Goal: Communication & Community: Ask a question

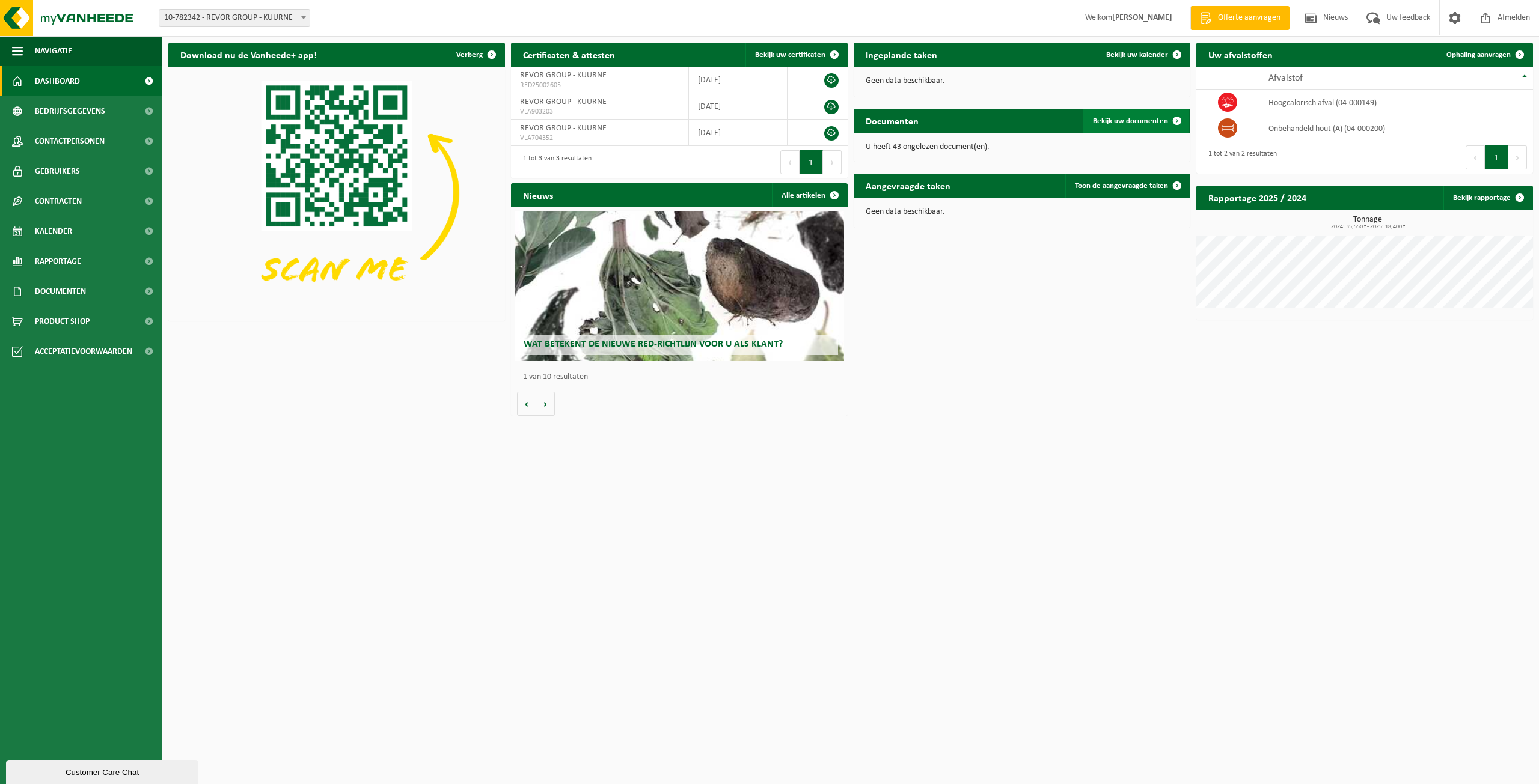
click at [1173, 121] on span at bounding box center [1177, 121] width 24 height 24
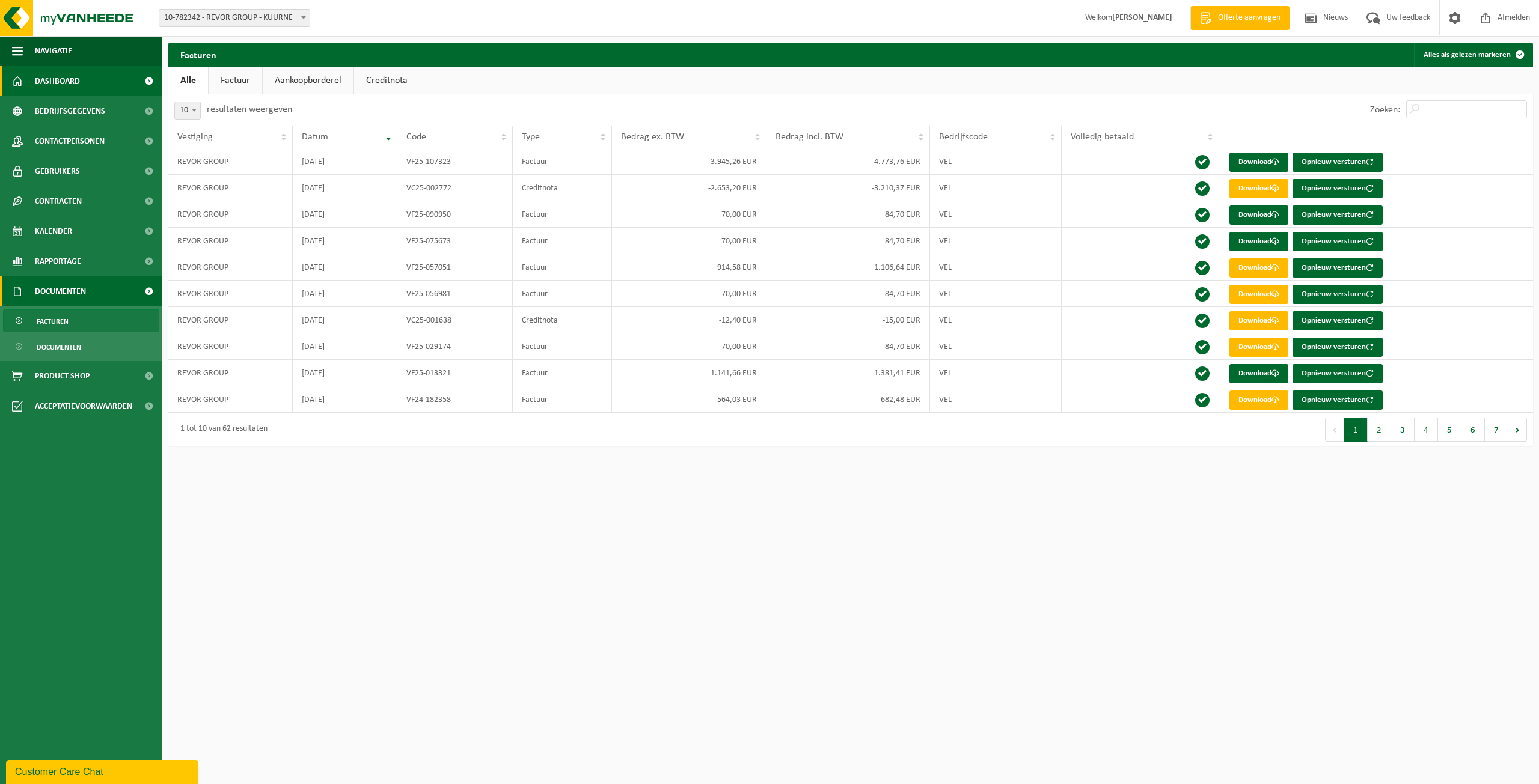
click at [75, 83] on span "Dashboard" at bounding box center [57, 81] width 45 height 30
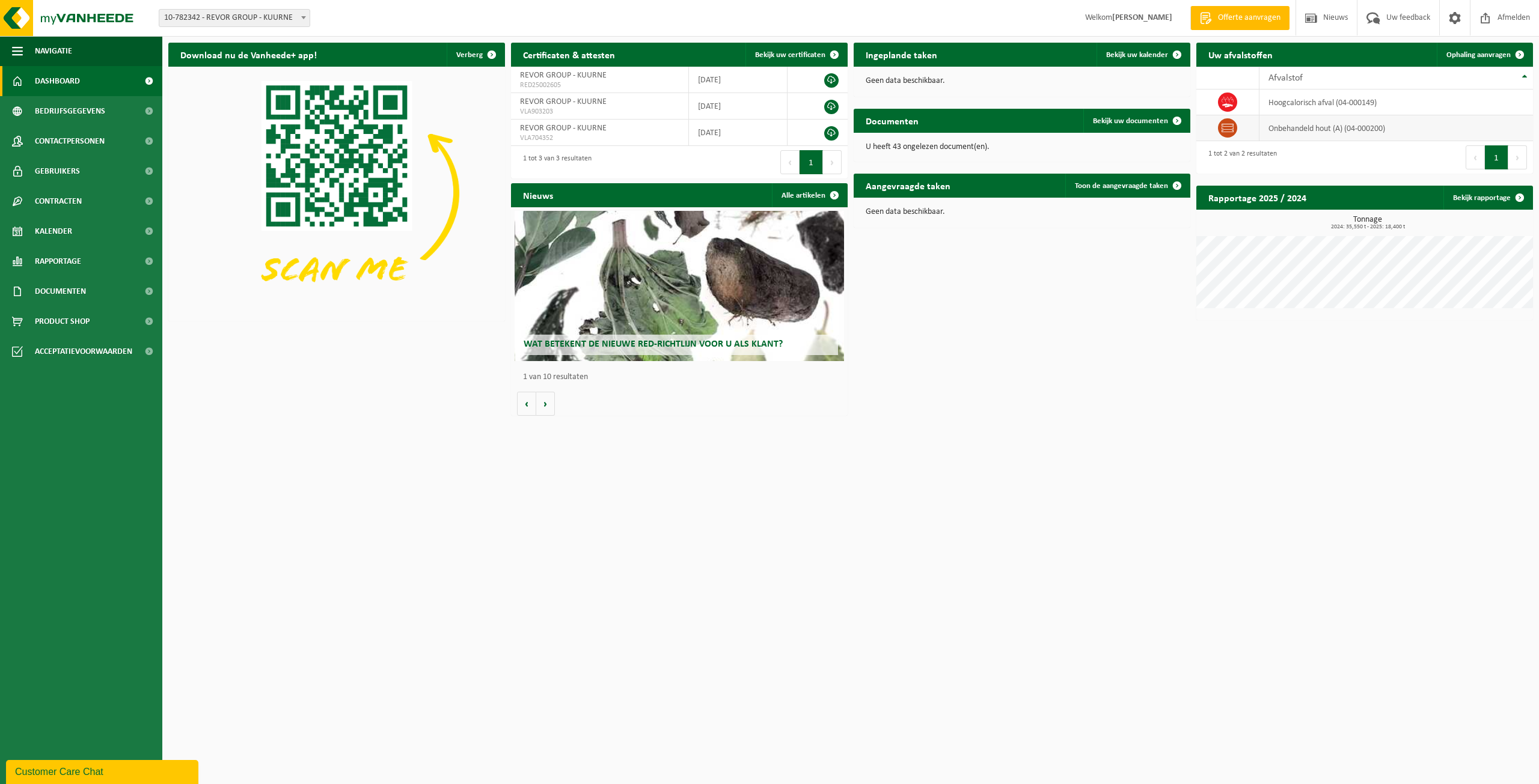
click at [1313, 128] on td "onbehandeld hout (A) (04-000200)" at bounding box center [1396, 128] width 273 height 26
click at [1224, 127] on icon at bounding box center [1227, 128] width 12 height 9
click at [1519, 52] on span at bounding box center [1519, 54] width 24 height 24
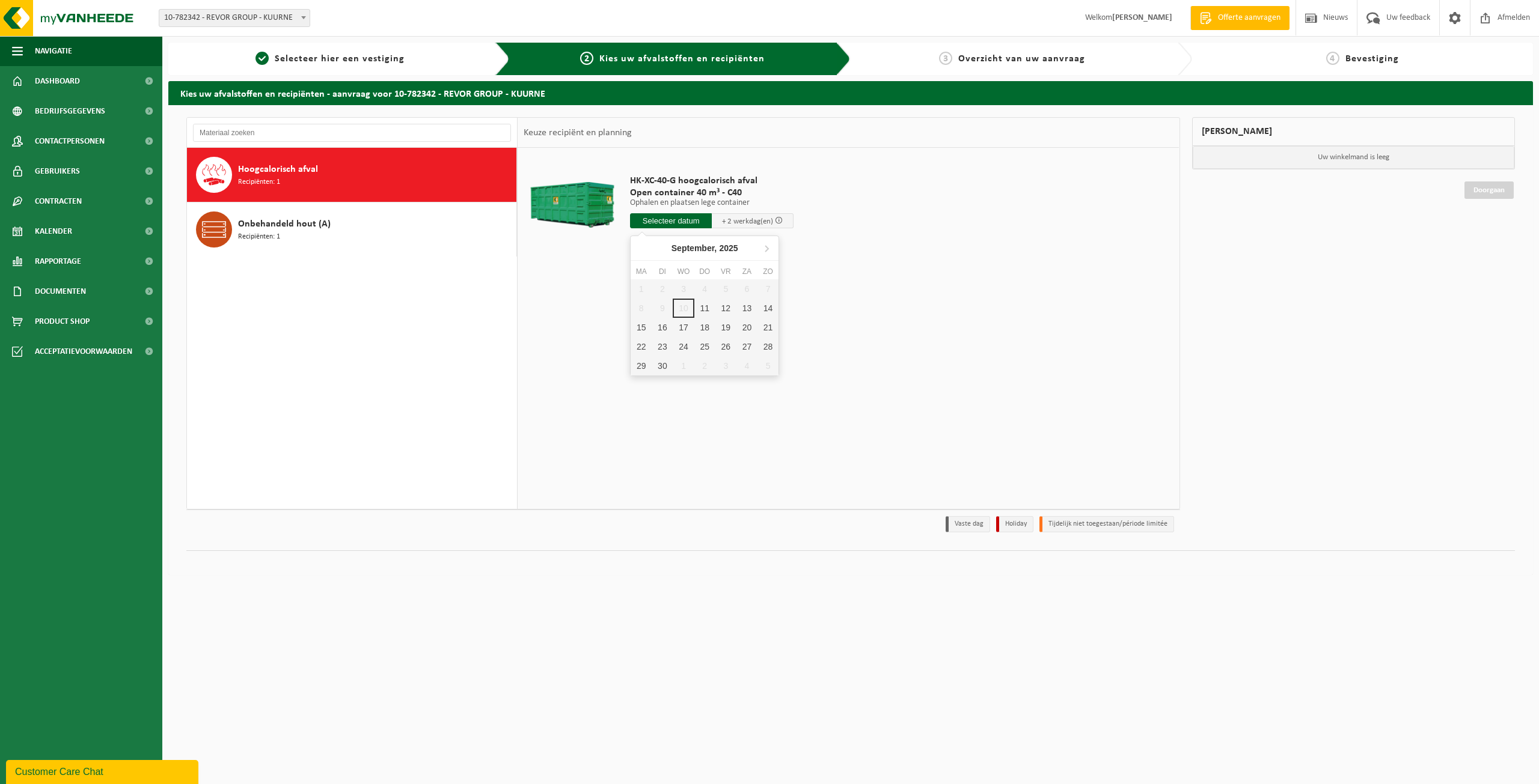
click at [672, 221] on input "text" at bounding box center [671, 221] width 82 height 15
click at [708, 308] on div "11" at bounding box center [704, 308] width 21 height 19
type input "Van 2025-09-11"
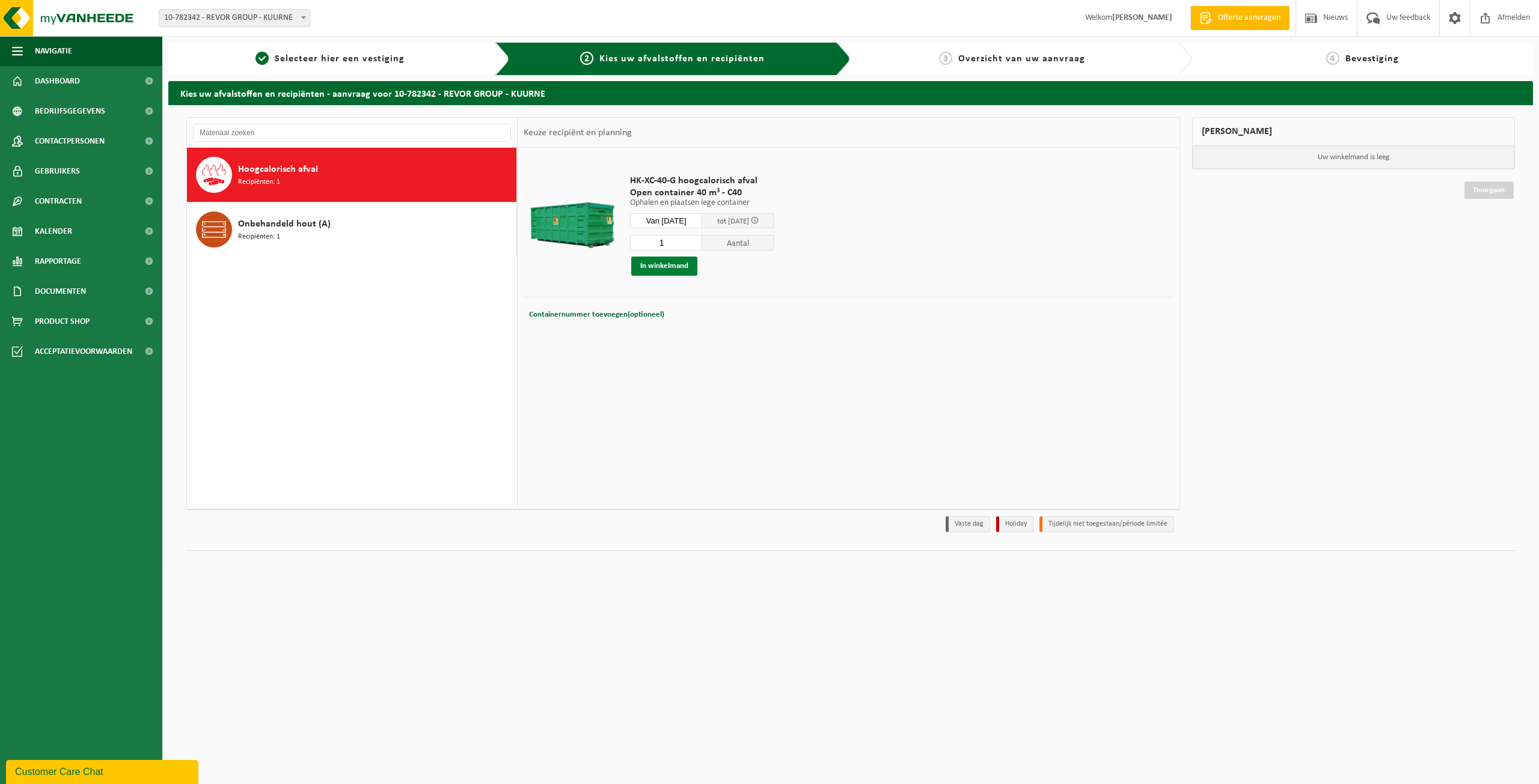
click at [665, 268] on button "In winkelmand" at bounding box center [664, 266] width 66 height 19
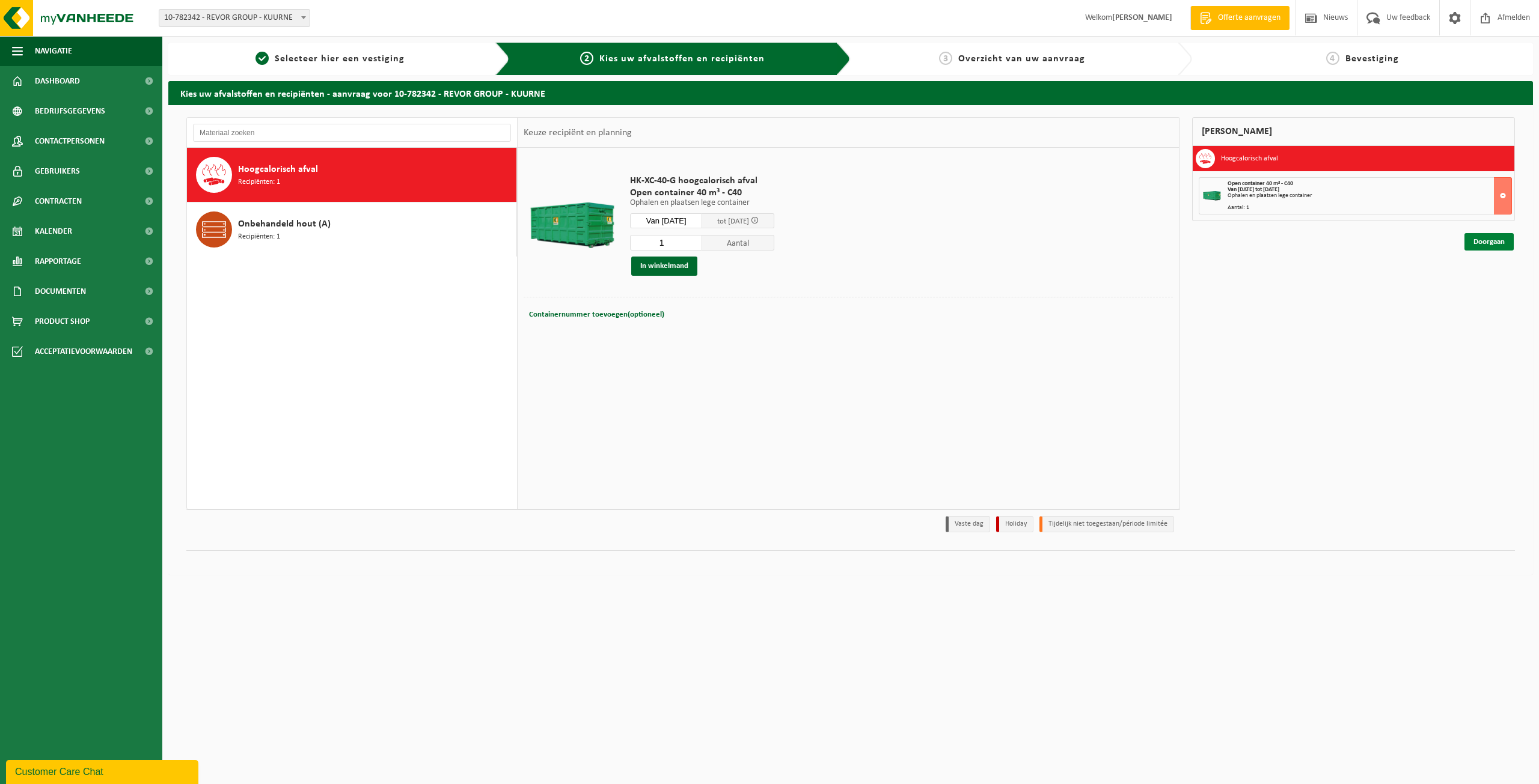
click at [1489, 243] on link "Doorgaan" at bounding box center [1489, 242] width 50 height 17
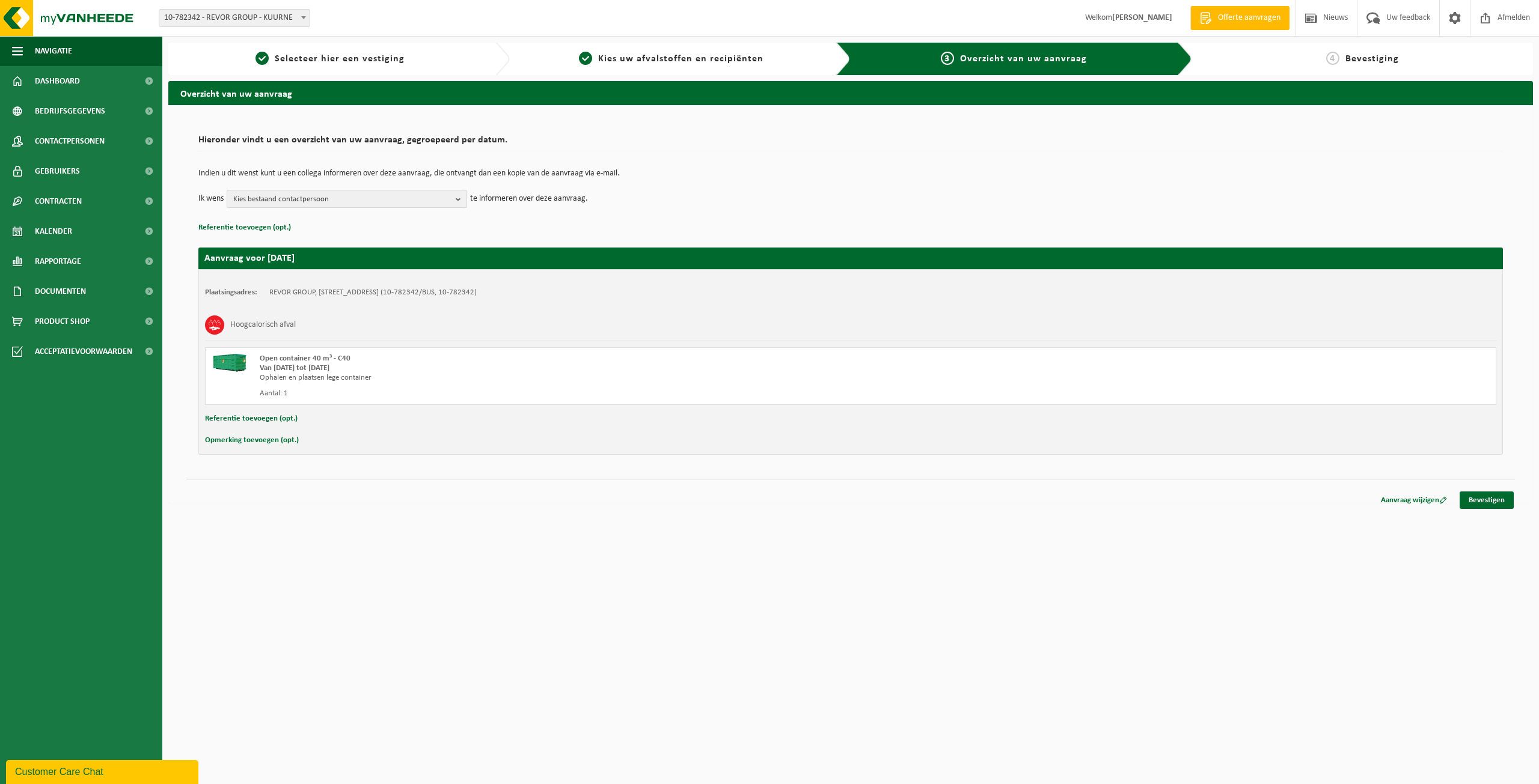
click at [460, 199] on b "button" at bounding box center [461, 199] width 11 height 17
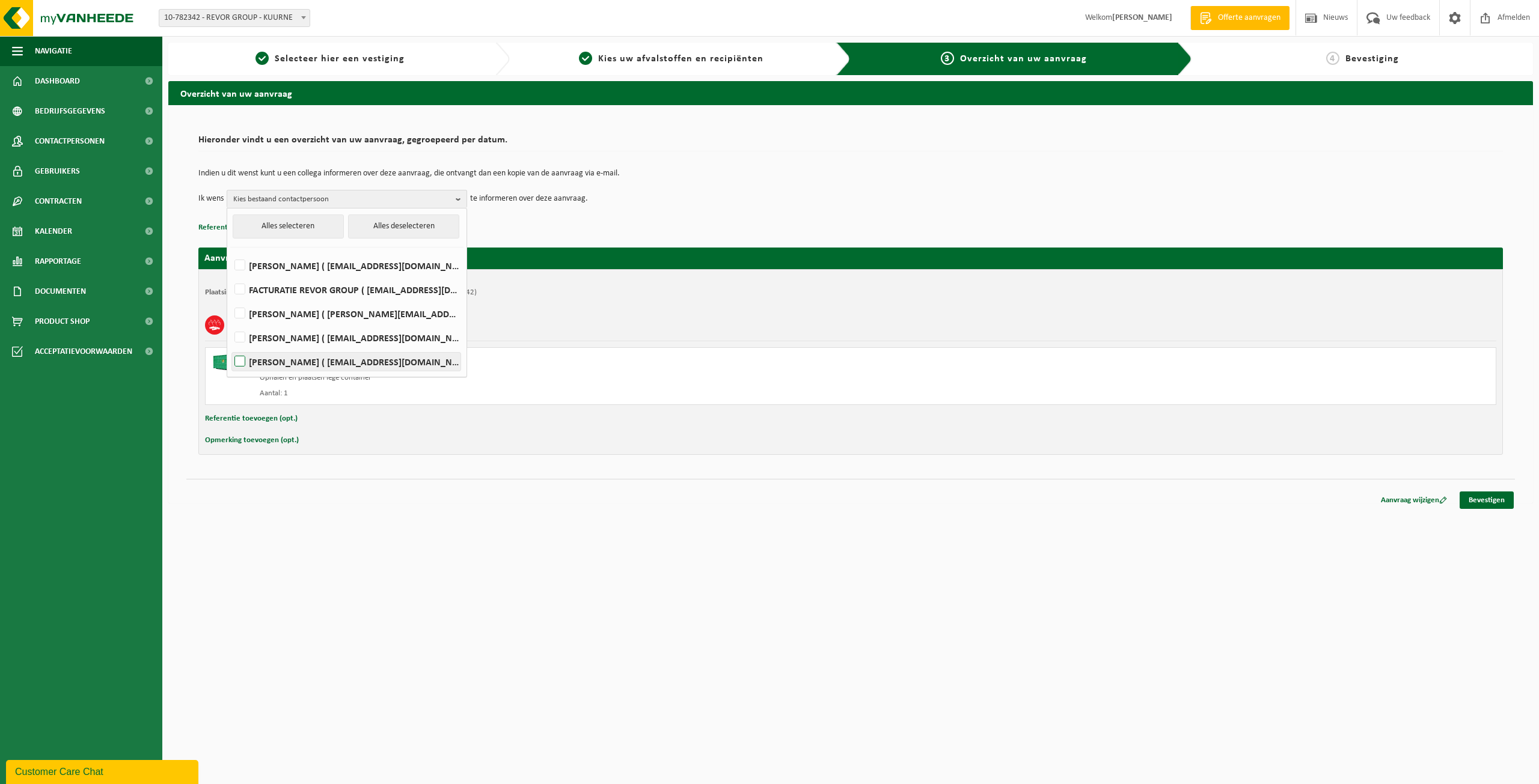
click at [343, 362] on label "Elke Verhelle ( elke.verhelle@revorgroup.com )" at bounding box center [346, 362] width 229 height 18
click at [230, 347] on input "Elke Verhelle ( elke.verhelle@revorgroup.com )" at bounding box center [229, 346] width 1 height 1
checkbox input "true"
drag, startPoint x: 1492, startPoint y: 500, endPoint x: 1371, endPoint y: 511, distance: 121.5
click at [1492, 500] on link "Bevestigen" at bounding box center [1486, 500] width 54 height 17
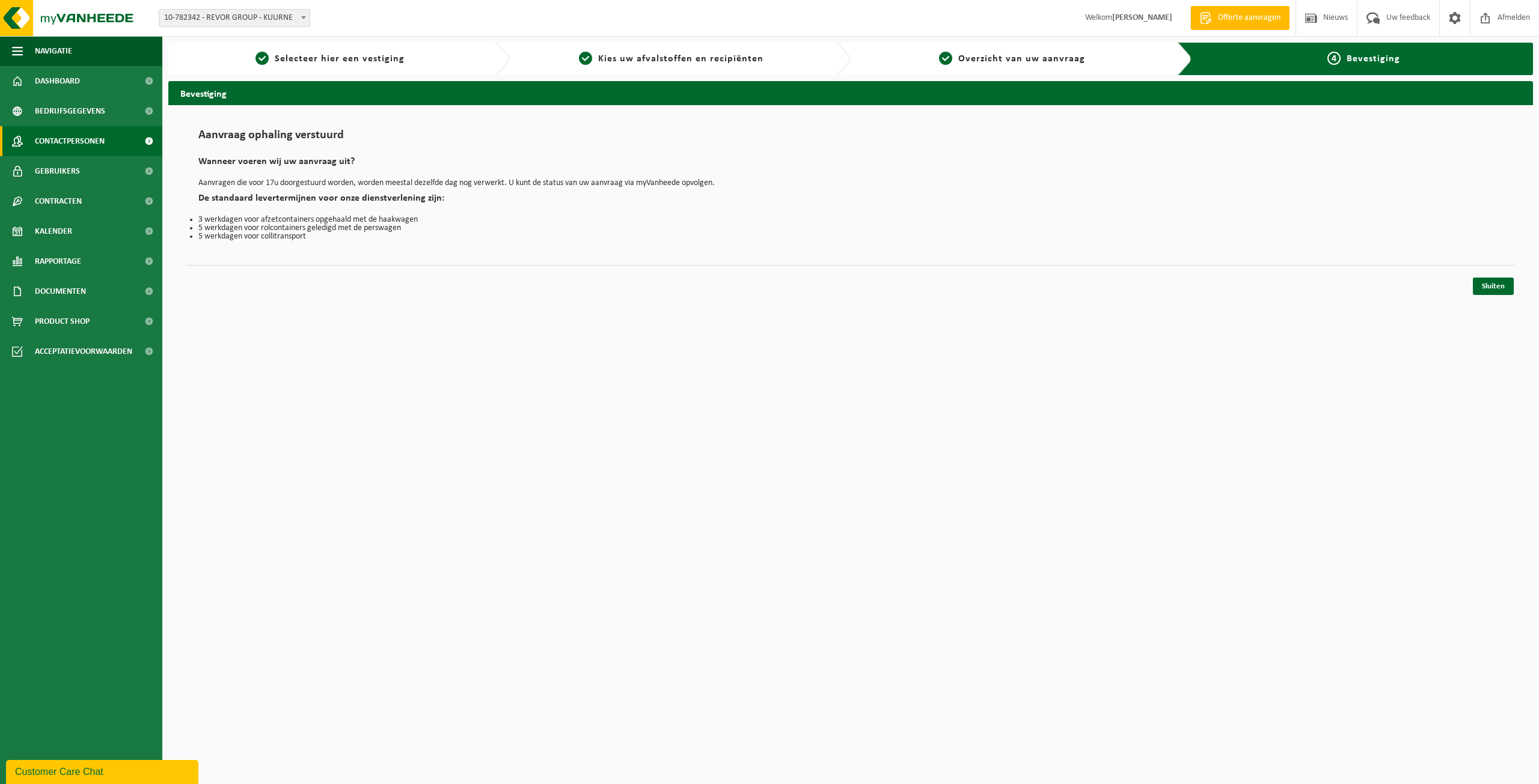
click at [91, 140] on span "Contactpersonen" at bounding box center [69, 141] width 69 height 30
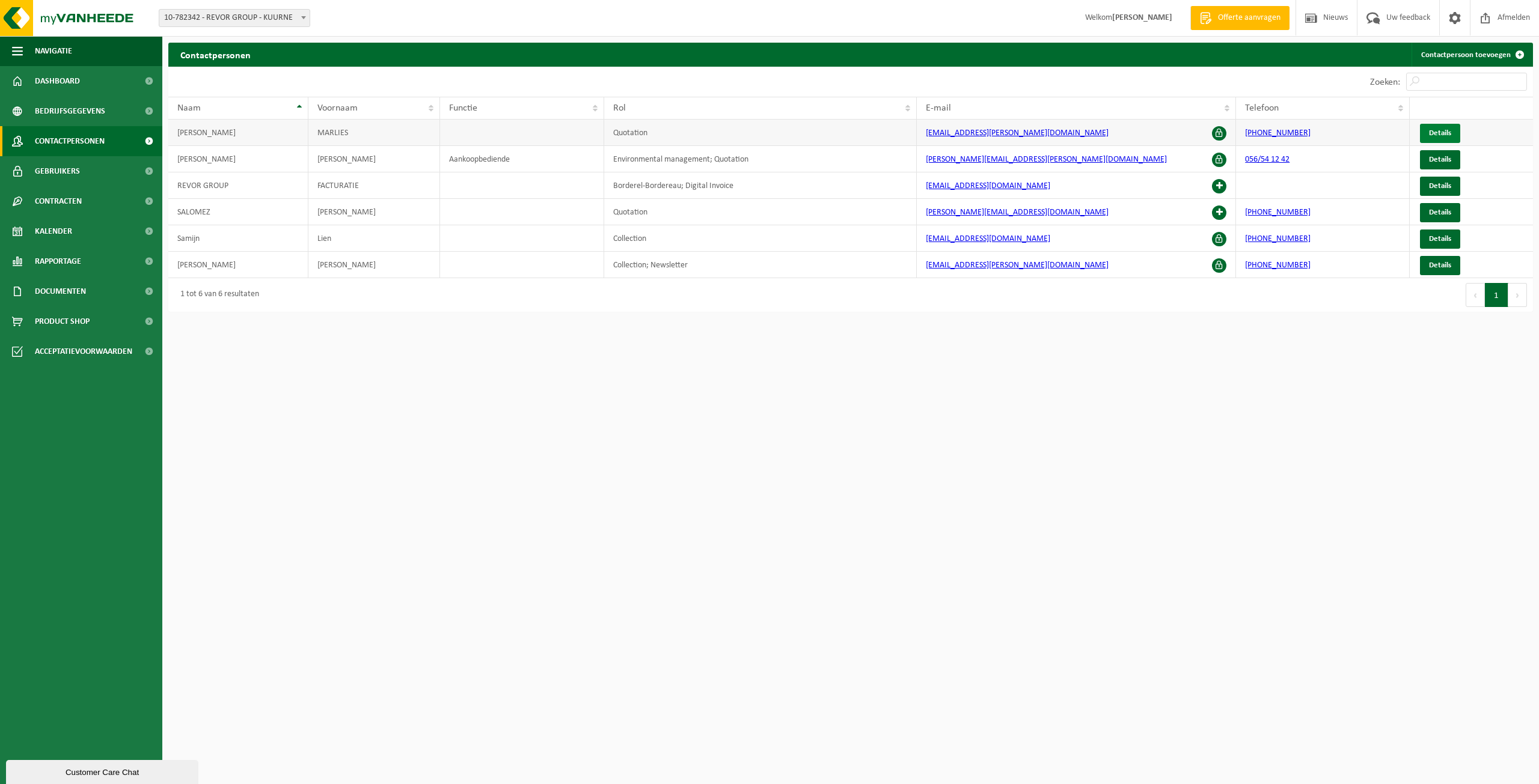
click at [1443, 131] on span "Details" at bounding box center [1440, 133] width 22 height 8
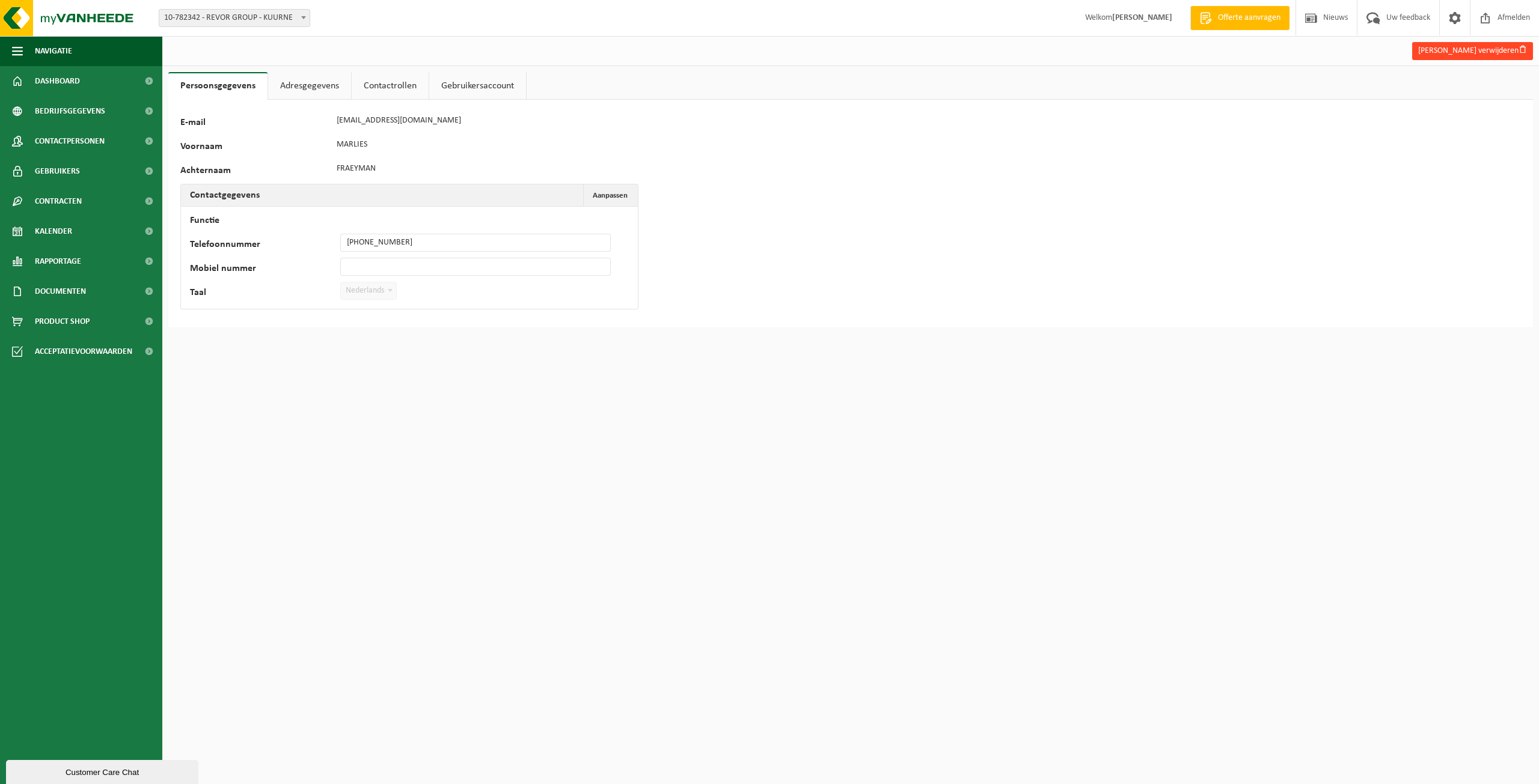
click at [1501, 50] on button "[PERSON_NAME] verwijderen" at bounding box center [1472, 50] width 121 height 18
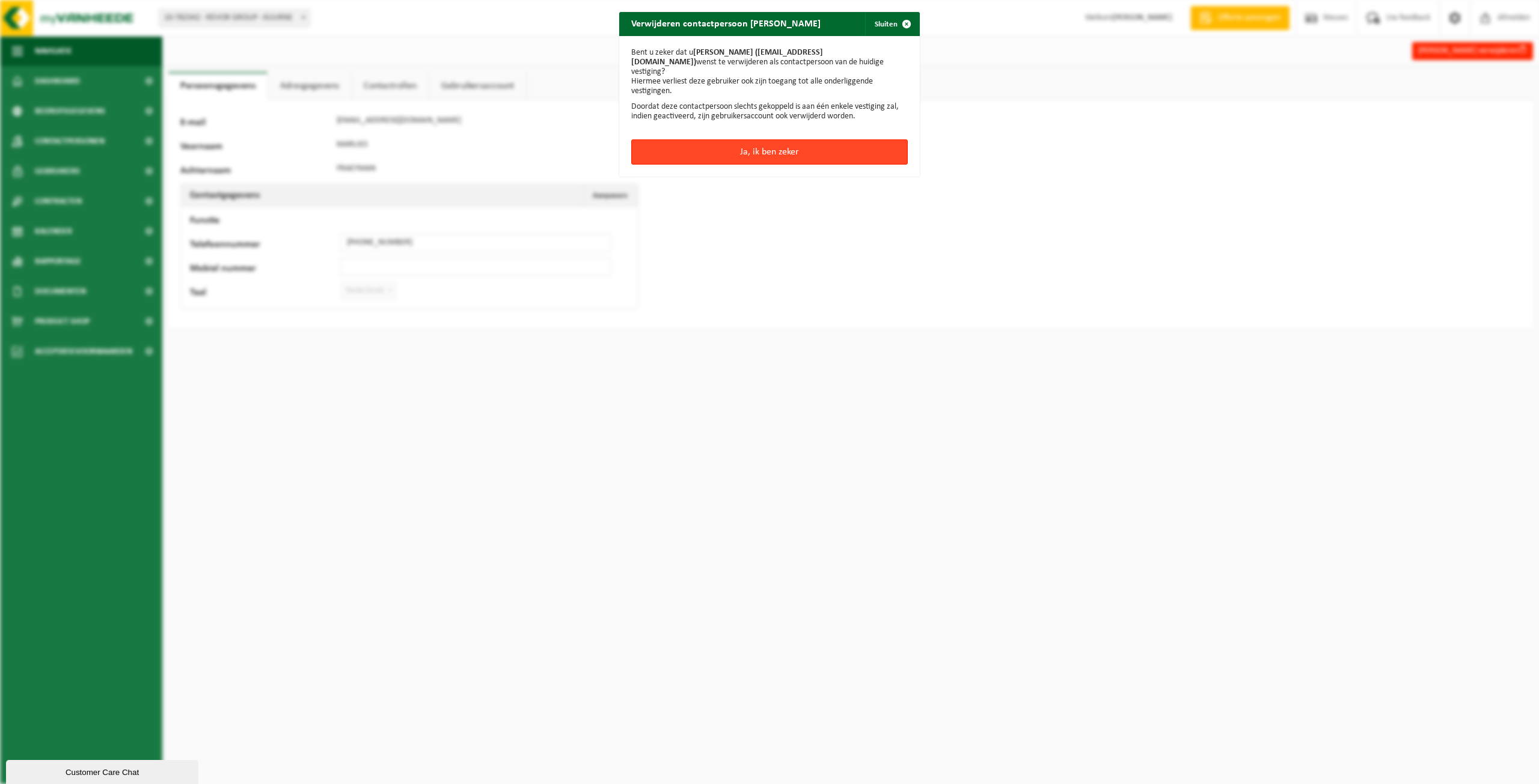
click at [791, 139] on button "Ja, ik ben zeker" at bounding box center [769, 152] width 277 height 25
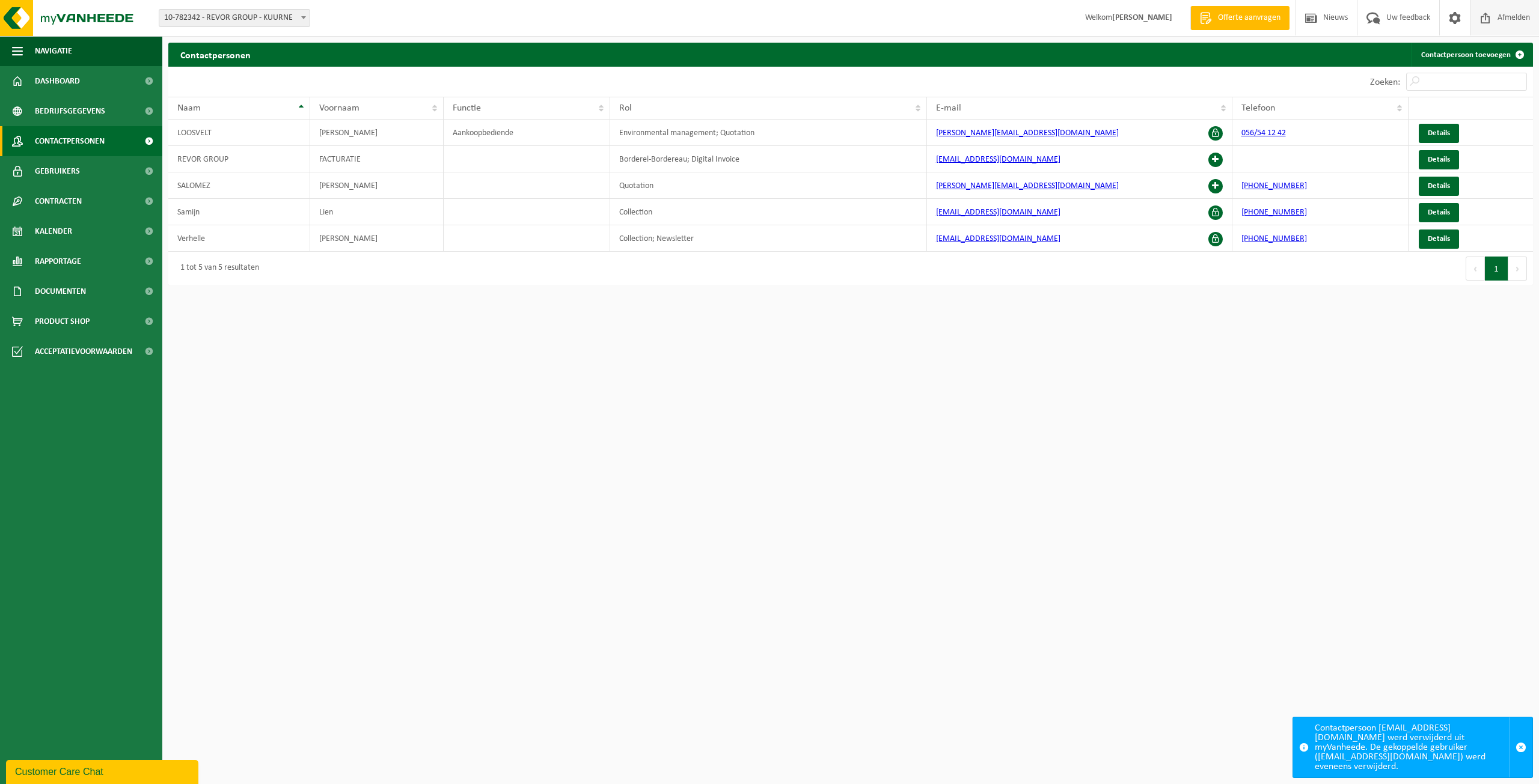
click at [1516, 18] on span "Afmelden" at bounding box center [1513, 17] width 39 height 35
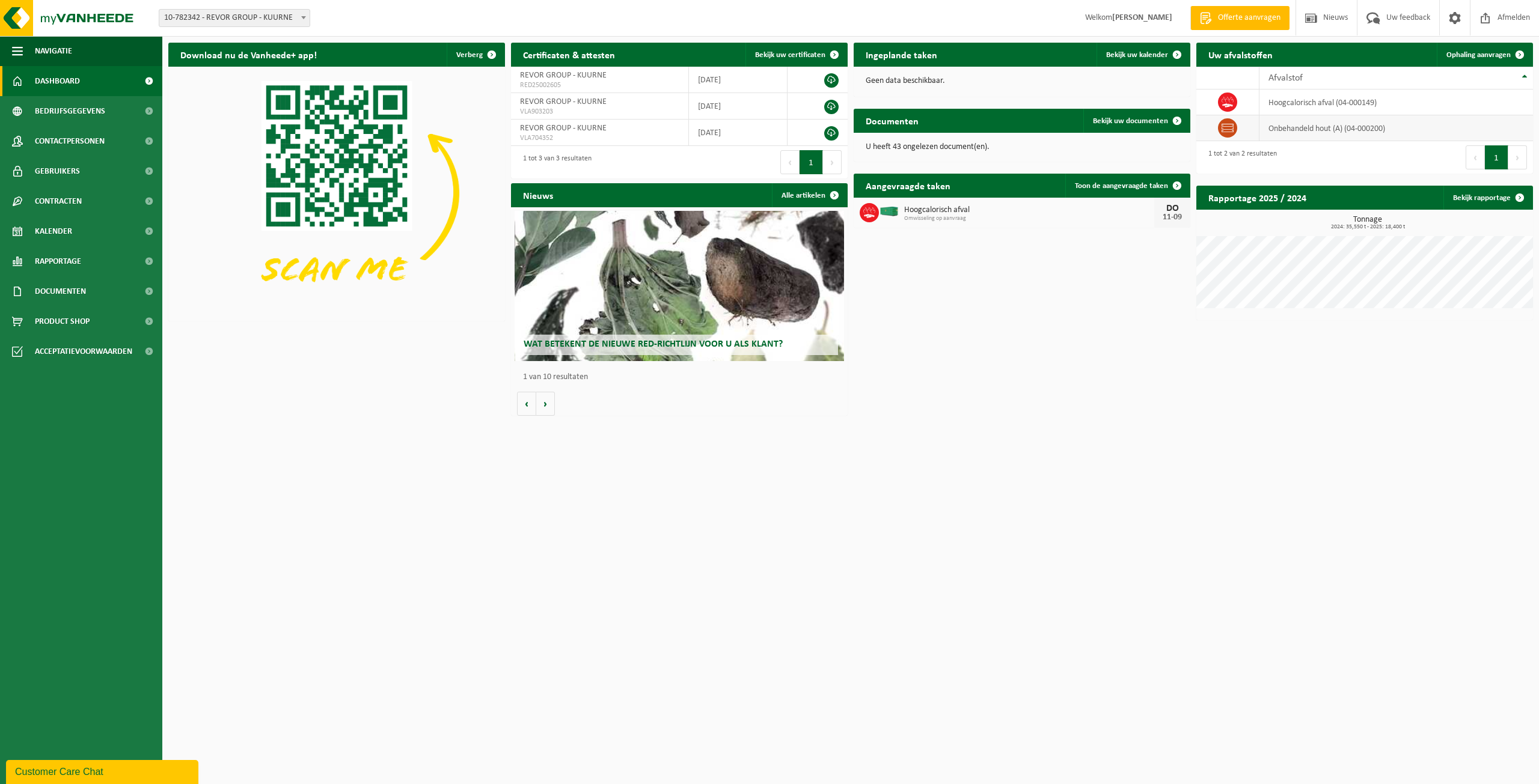
click at [1296, 128] on td "onbehandeld hout (A) (04-000200)" at bounding box center [1396, 128] width 273 height 26
click at [1224, 125] on icon at bounding box center [1227, 128] width 12 height 12
click at [1229, 127] on icon at bounding box center [1227, 128] width 12 height 12
click at [1520, 50] on span at bounding box center [1519, 54] width 24 height 24
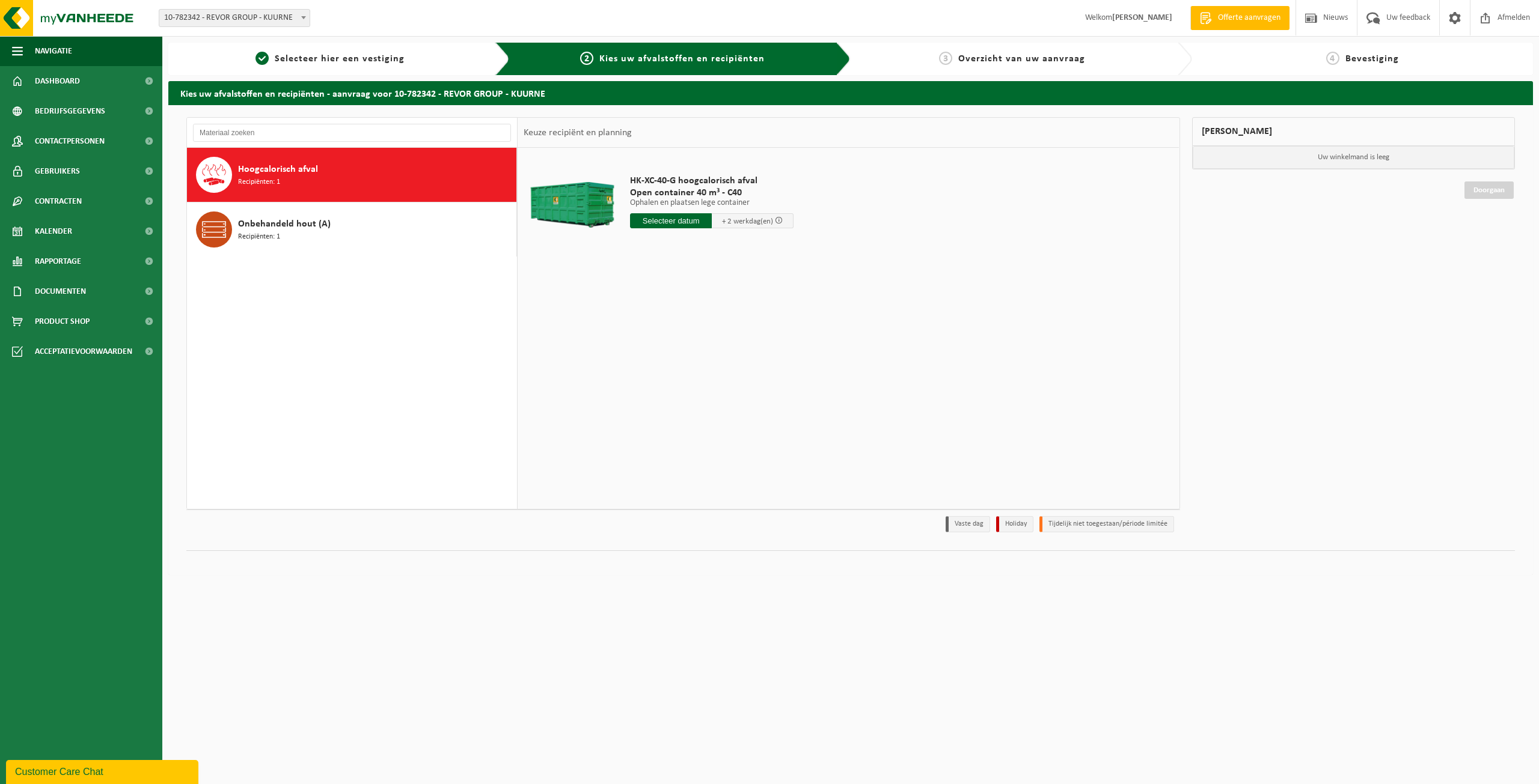
click at [341, 171] on div "Hoogcalorisch afval Recipiënten: 1" at bounding box center [375, 175] width 275 height 36
drag, startPoint x: 315, startPoint y: 173, endPoint x: 308, endPoint y: 174, distance: 7.1
click at [308, 174] on span "Hoogcalorisch afval" at bounding box center [277, 169] width 80 height 14
click at [310, 176] on div "Hoogcalorisch afval Recipiënten: 1" at bounding box center [375, 175] width 275 height 36
click at [310, 176] on div "Hoogcalorisch afval Recipiënten: 1" at bounding box center [375, 175] width 275 height 36
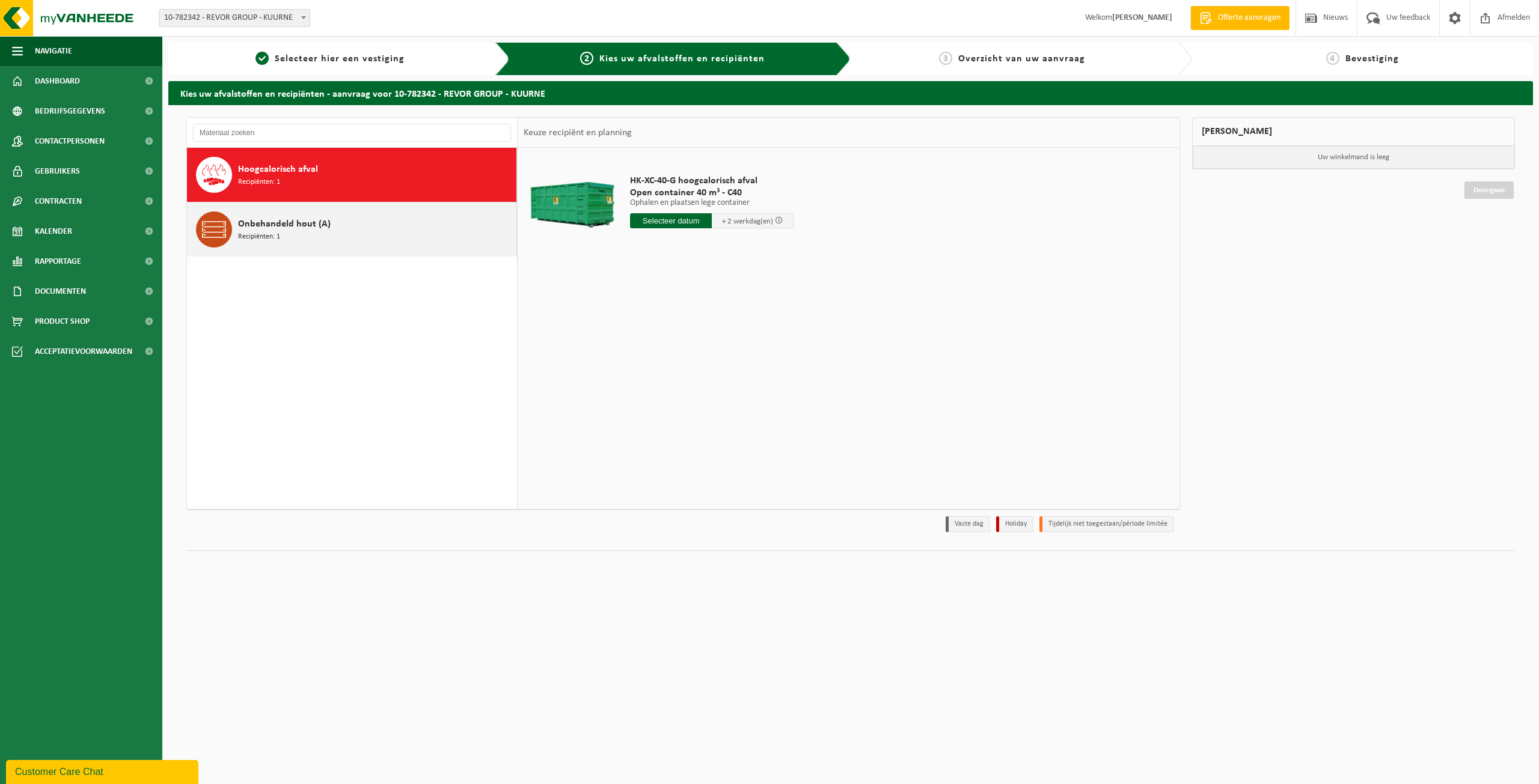
click at [262, 229] on span "Onbehandeld hout (A)" at bounding box center [284, 224] width 92 height 14
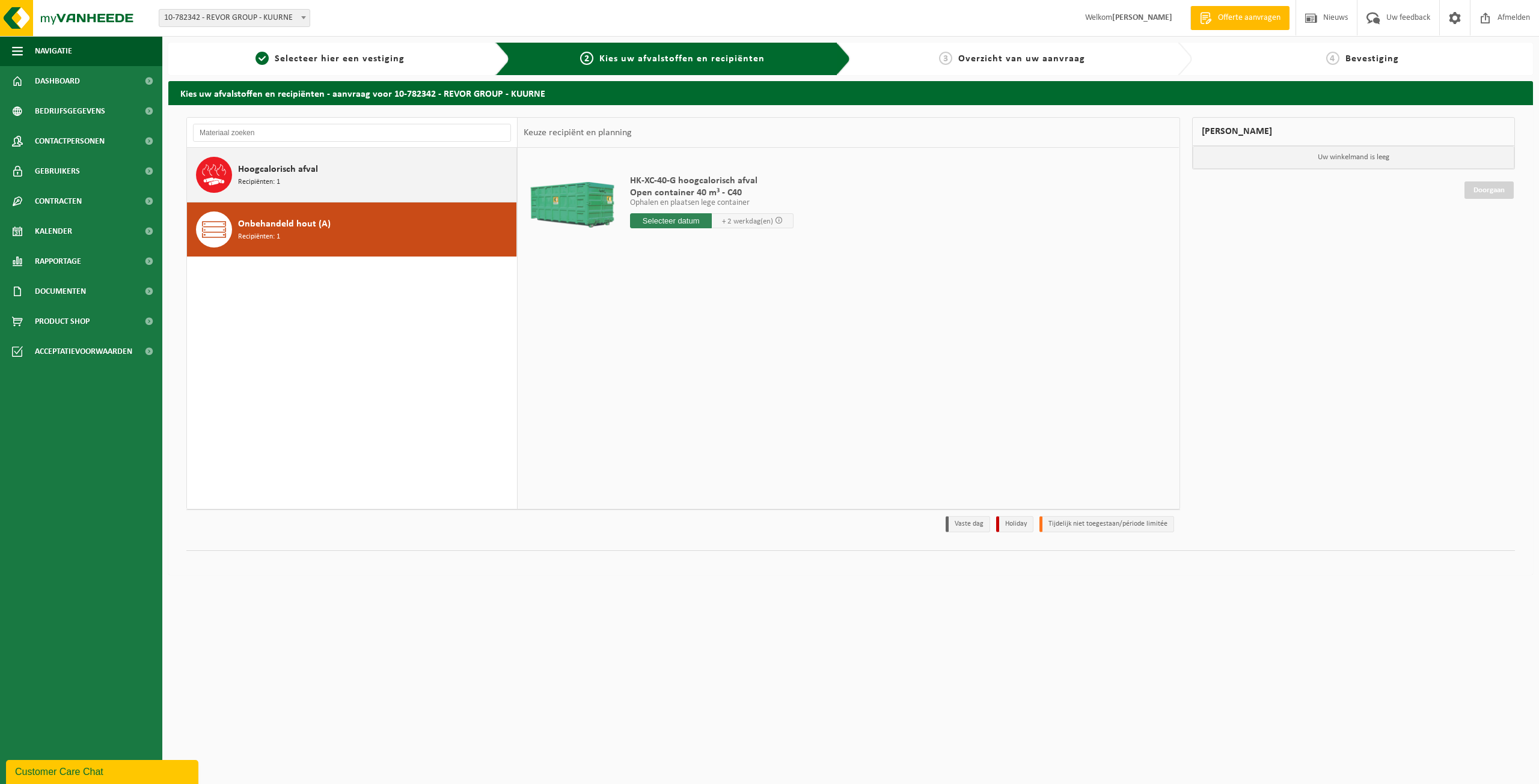
click at [280, 190] on div "Hoogcalorisch afval Recipiënten: 1" at bounding box center [375, 175] width 275 height 36
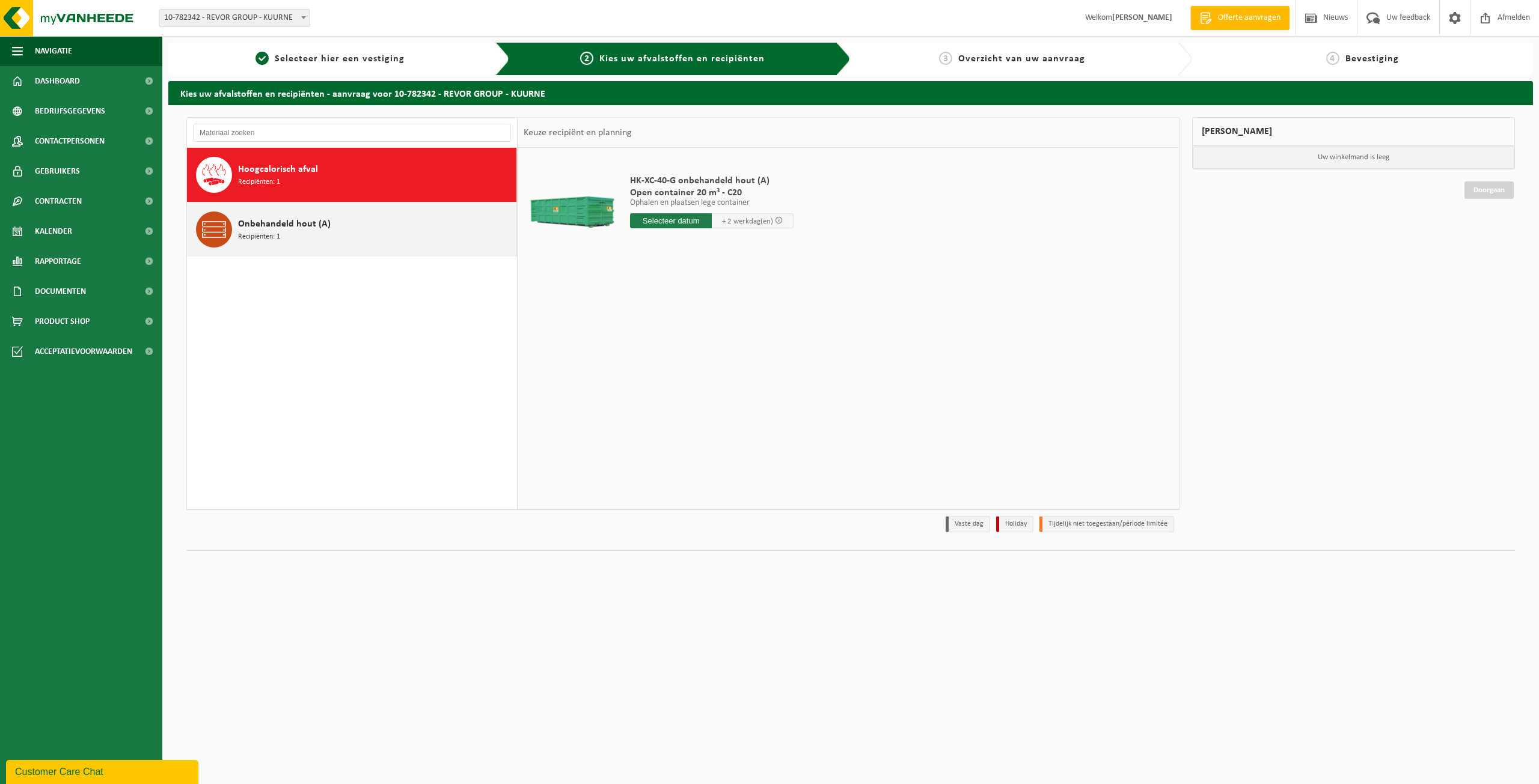
click at [281, 234] on div "Onbehandeld hout (A) Recipiënten: 1" at bounding box center [375, 229] width 275 height 36
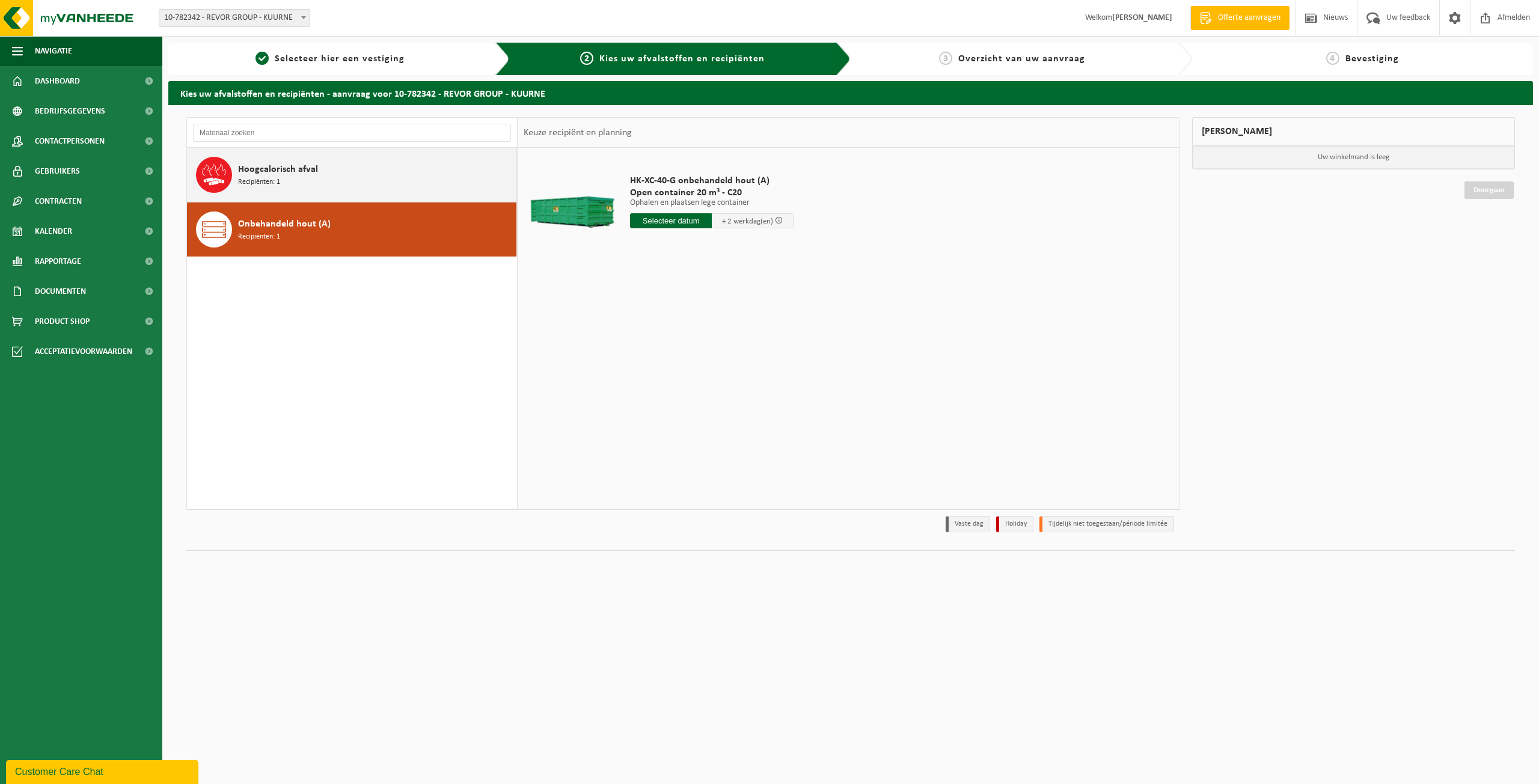
click at [273, 182] on span "Recipiënten: 1" at bounding box center [258, 182] width 42 height 11
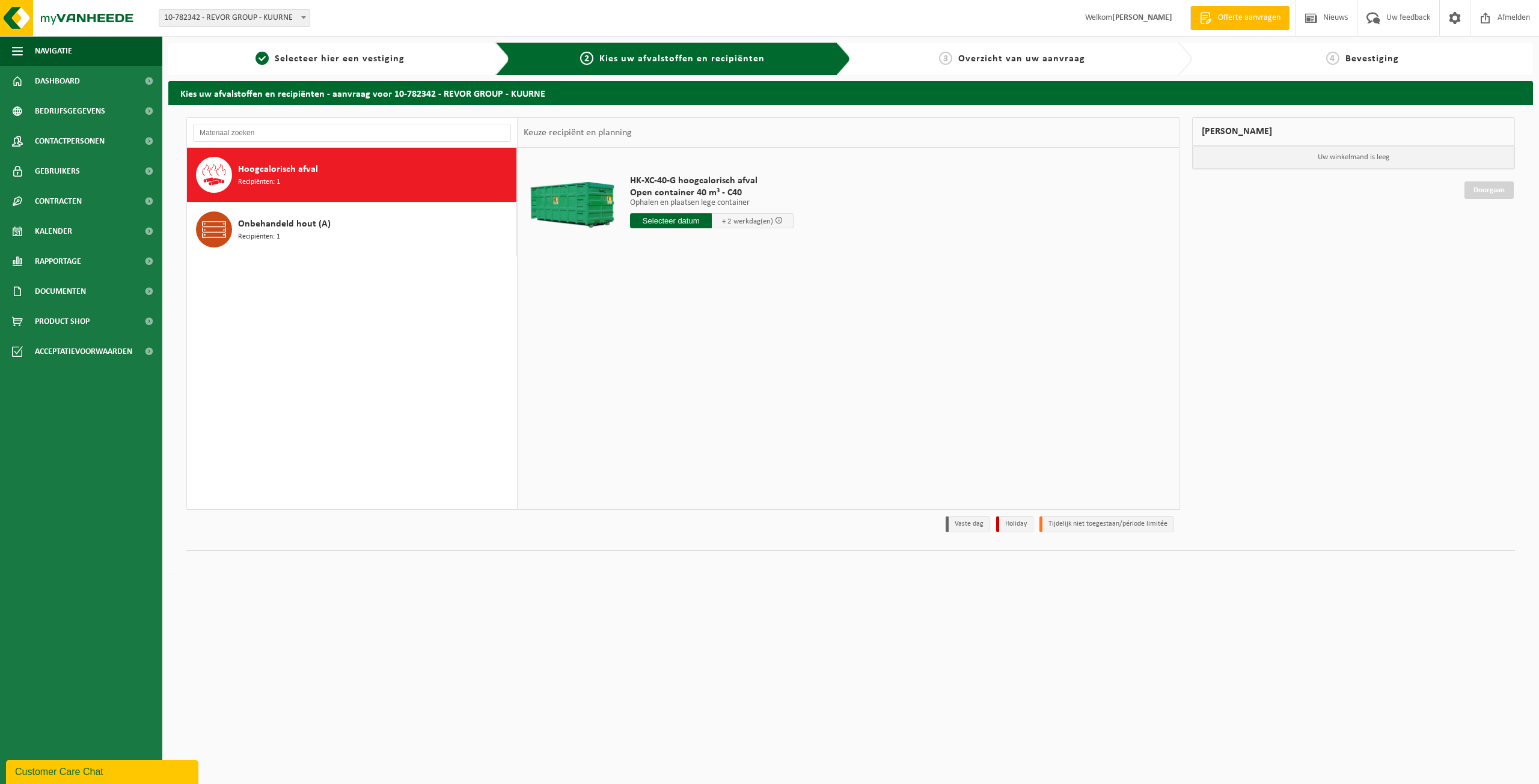
click at [1000, 62] on span "Overzicht van uw aanvraag" at bounding box center [1021, 59] width 127 height 9
click at [240, 166] on span "Hoogcalorisch afval" at bounding box center [277, 169] width 80 height 14
click at [88, 110] on span "Bedrijfsgegevens" at bounding box center [69, 111] width 70 height 30
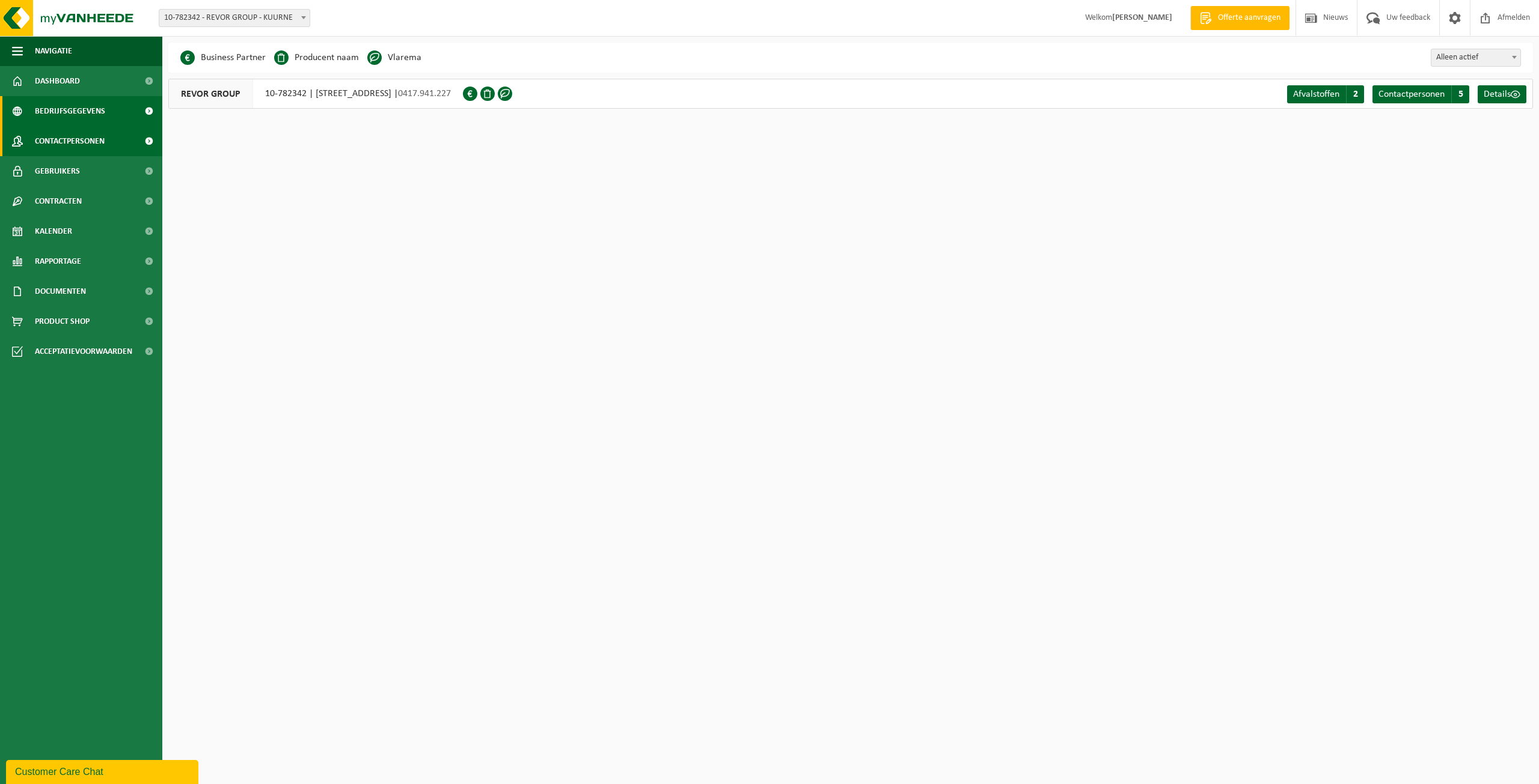
click at [88, 140] on span "Contactpersonen" at bounding box center [69, 141] width 69 height 30
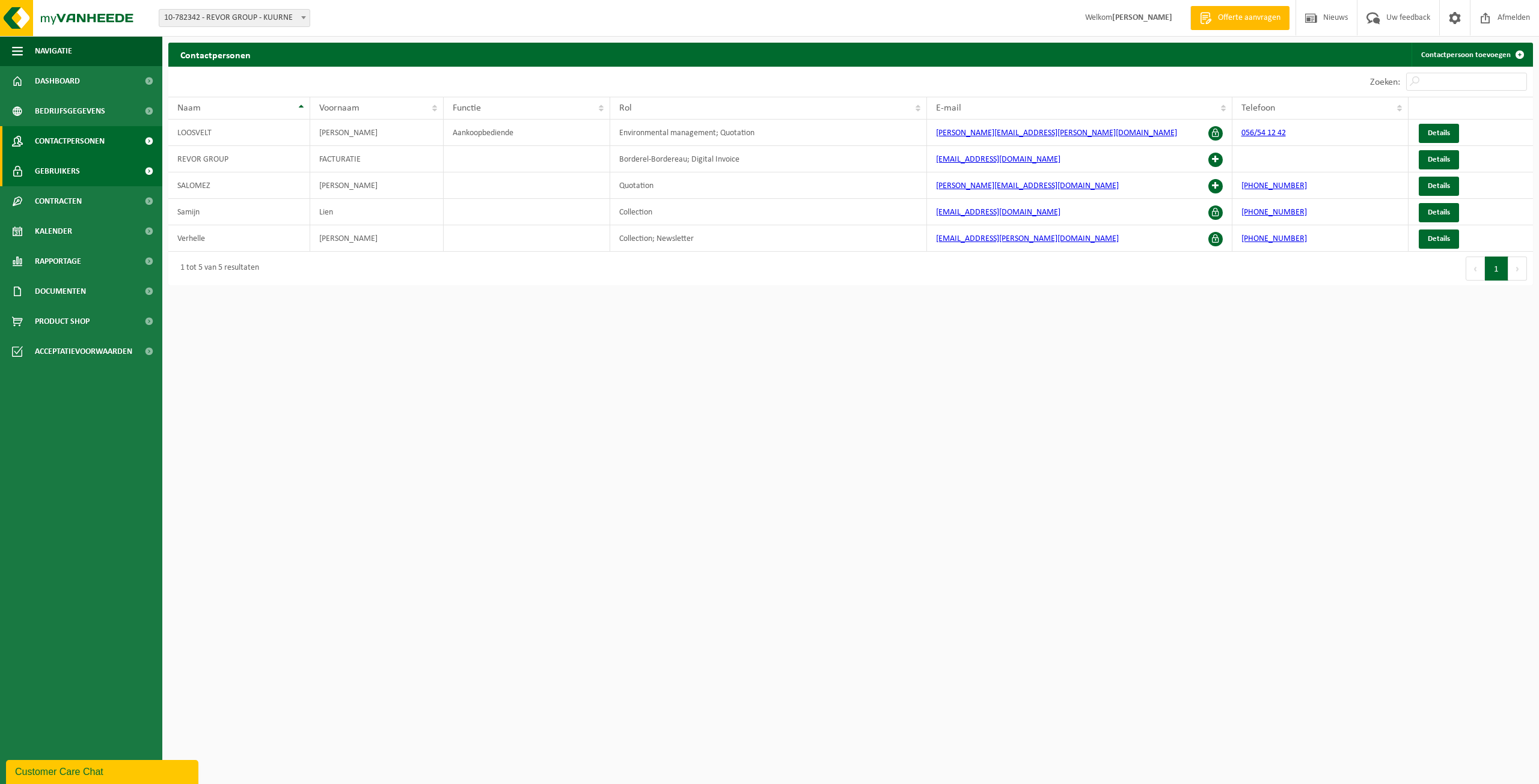
click at [81, 167] on link "Gebruikers" at bounding box center [81, 171] width 162 height 30
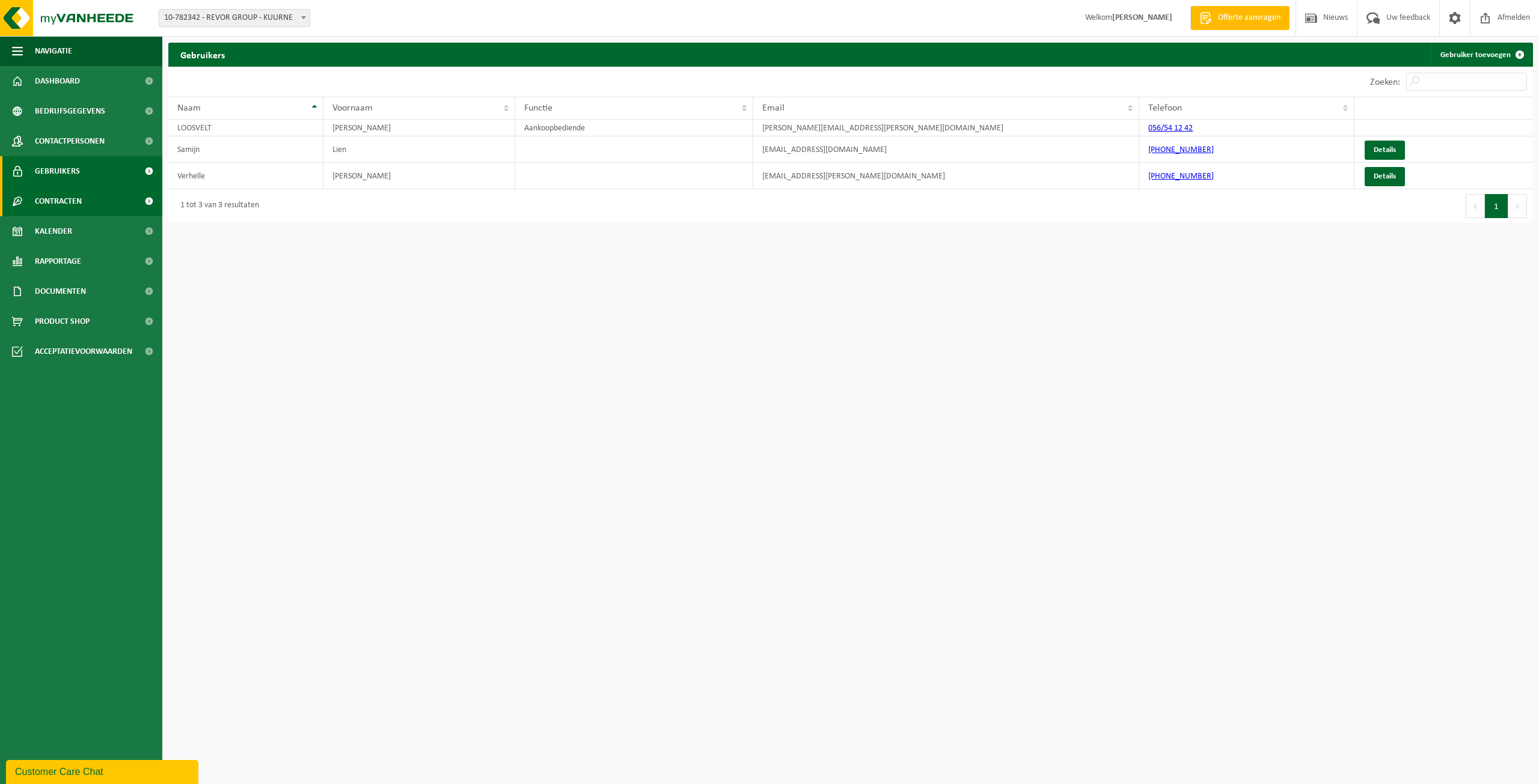
click at [76, 201] on span "Contracten" at bounding box center [58, 201] width 46 height 30
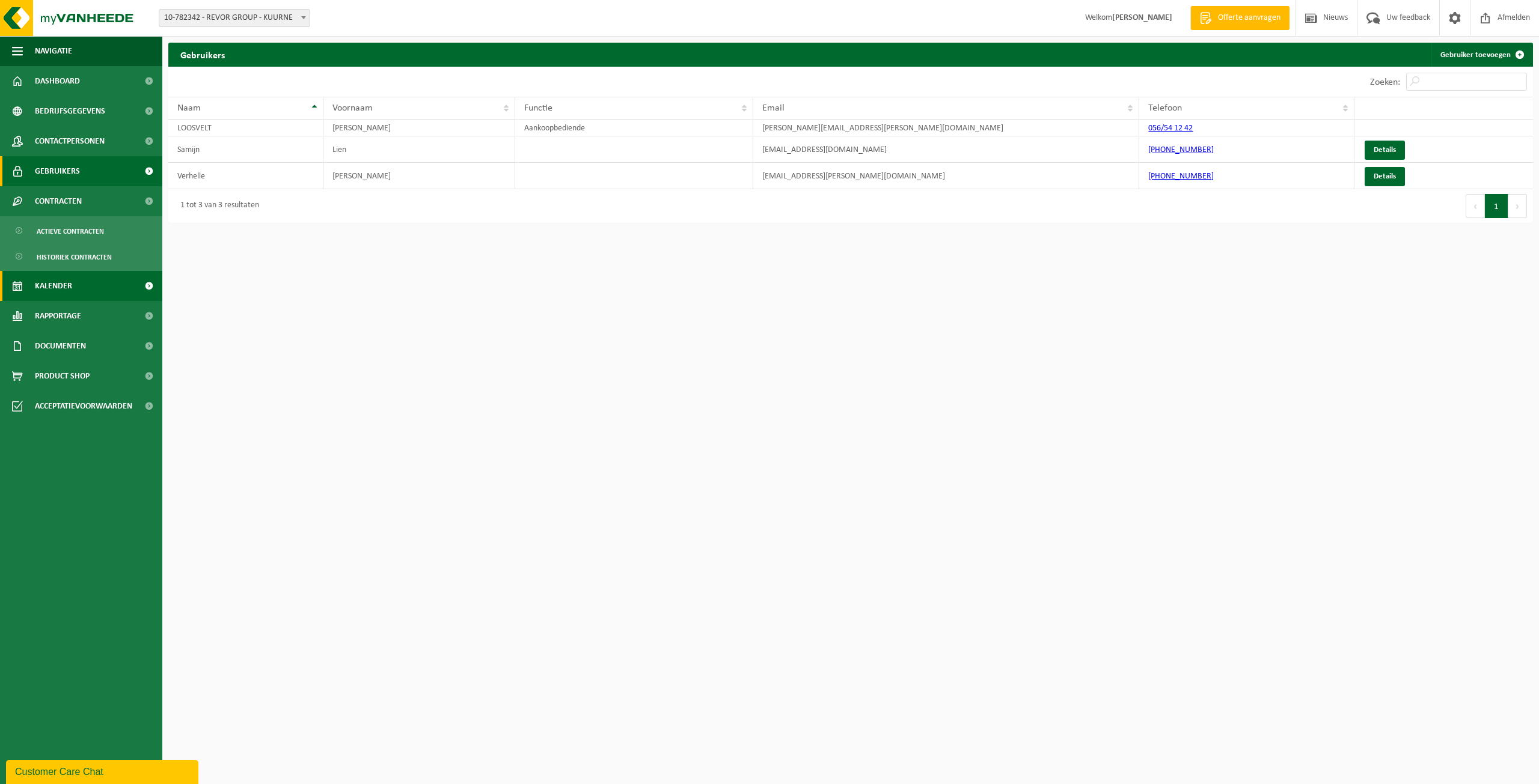
click at [75, 287] on link "Kalender" at bounding box center [81, 286] width 162 height 30
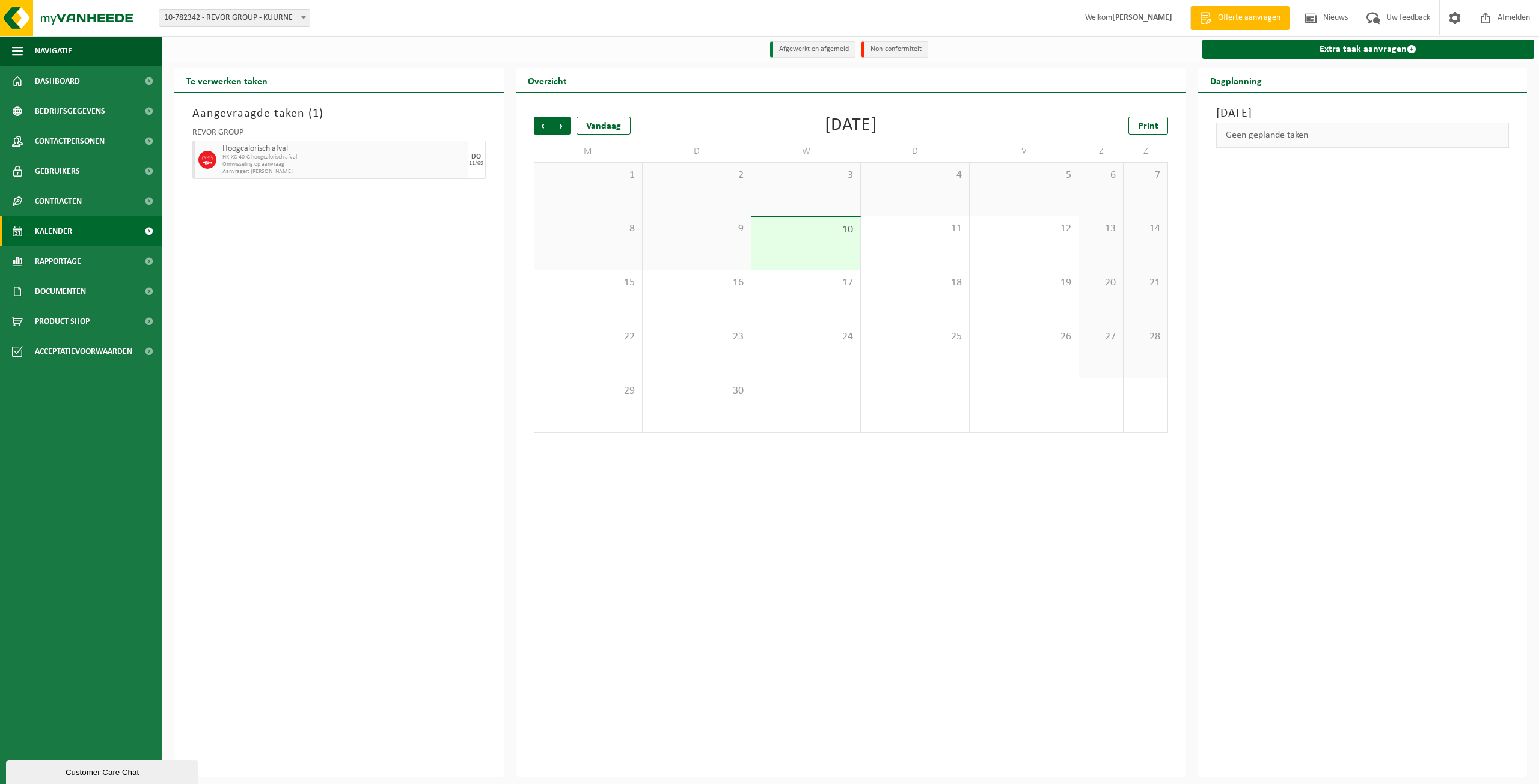
click at [267, 160] on span "HK-XC-40-G hoogcalorisch afval" at bounding box center [343, 157] width 242 height 7
click at [388, 162] on span "Omwisseling op aanvraag" at bounding box center [343, 164] width 242 height 7
click at [381, 165] on span "Omwisseling op aanvraag" at bounding box center [343, 164] width 242 height 7
click at [139, 776] on div "Customer Care Chat" at bounding box center [102, 772] width 174 height 9
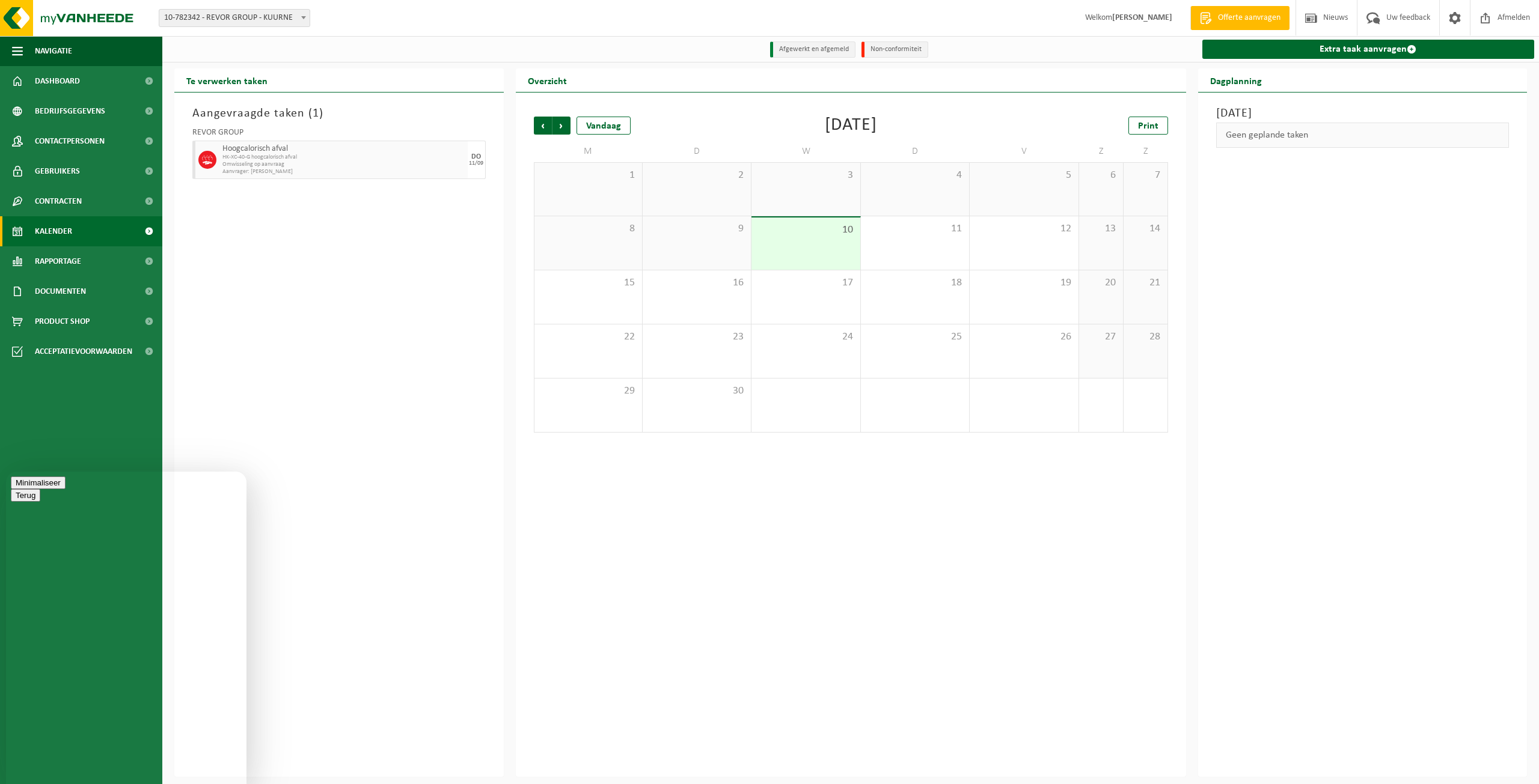
type textarea "Beste, ik heb per vergissing een afhaling aangevraagd van de container hoorcalo…"
